Goal: Complete application form

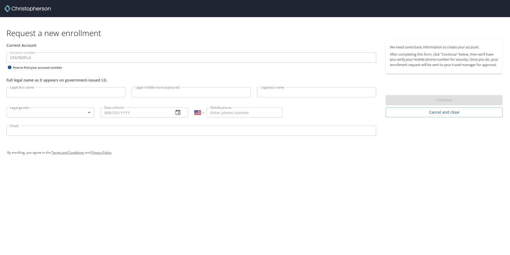
select select "US"
click at [56, 91] on input "Legal first name" at bounding box center [65, 92] width 119 height 10
type input "[PERSON_NAME]"
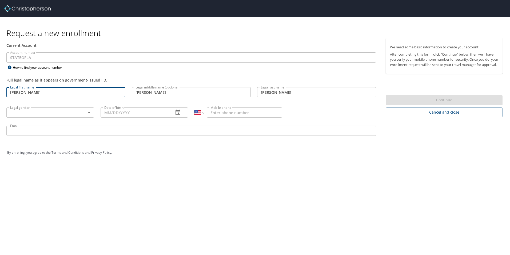
type input "[DEMOGRAPHIC_DATA]"
type input "[DATE]"
type input "[PHONE_NUMBER]"
type input "[PERSON_NAME][EMAIL_ADDRESS][PERSON_NAME][US_STATE][DOMAIN_NAME]"
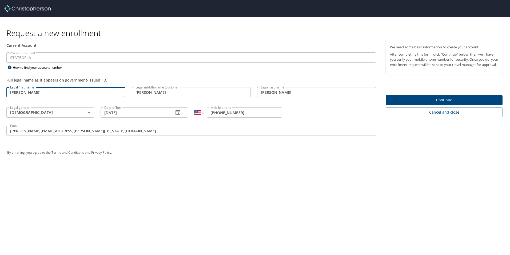
click at [431, 103] on span "Continue" at bounding box center [444, 100] width 108 height 7
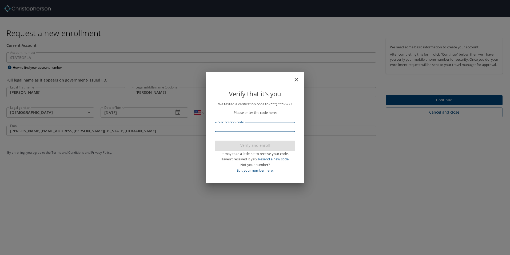
click at [276, 128] on input "Verification code" at bounding box center [255, 127] width 81 height 10
type input "120892"
